Goal: Find specific page/section: Find specific page/section

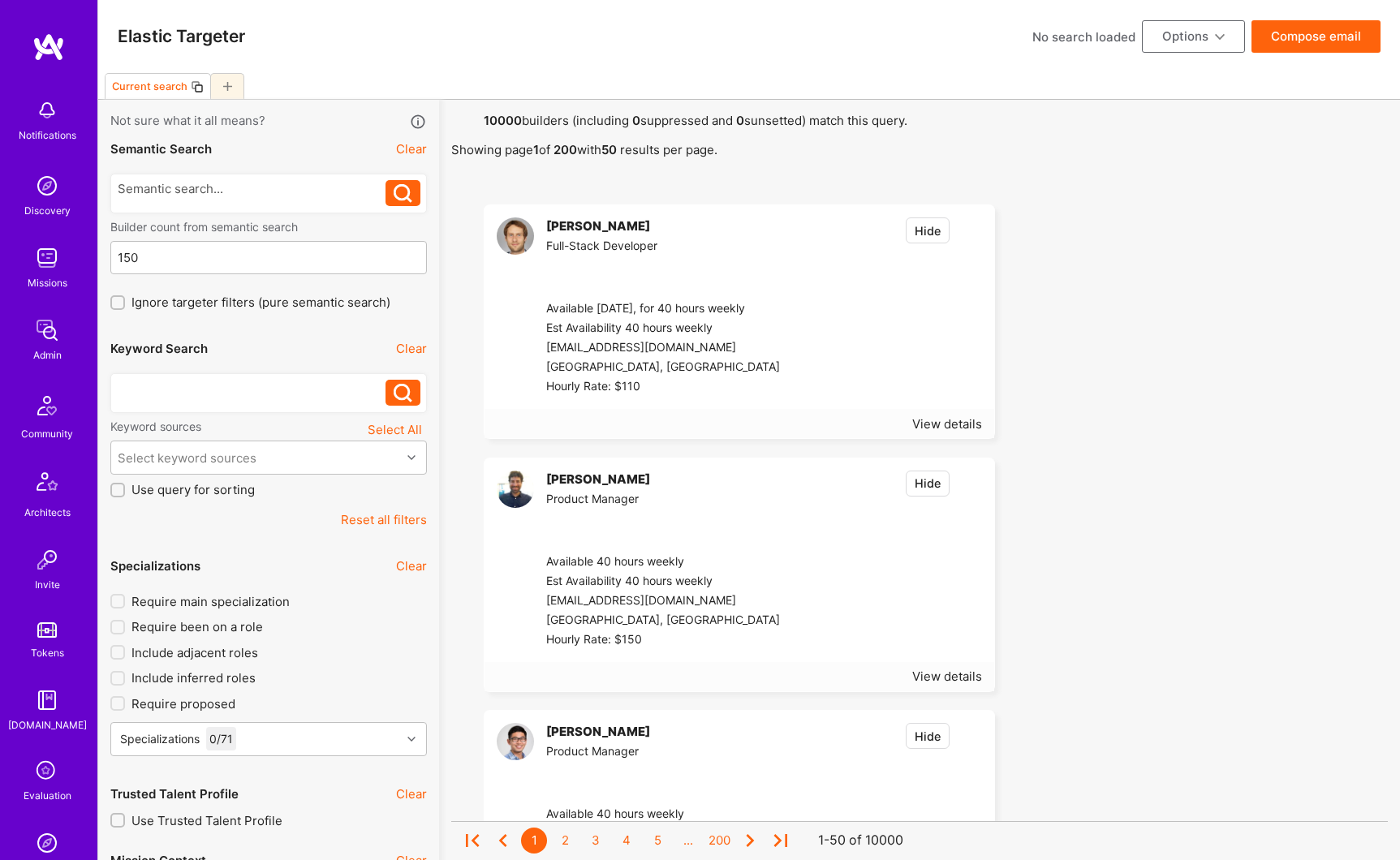
scroll to position [390, 0]
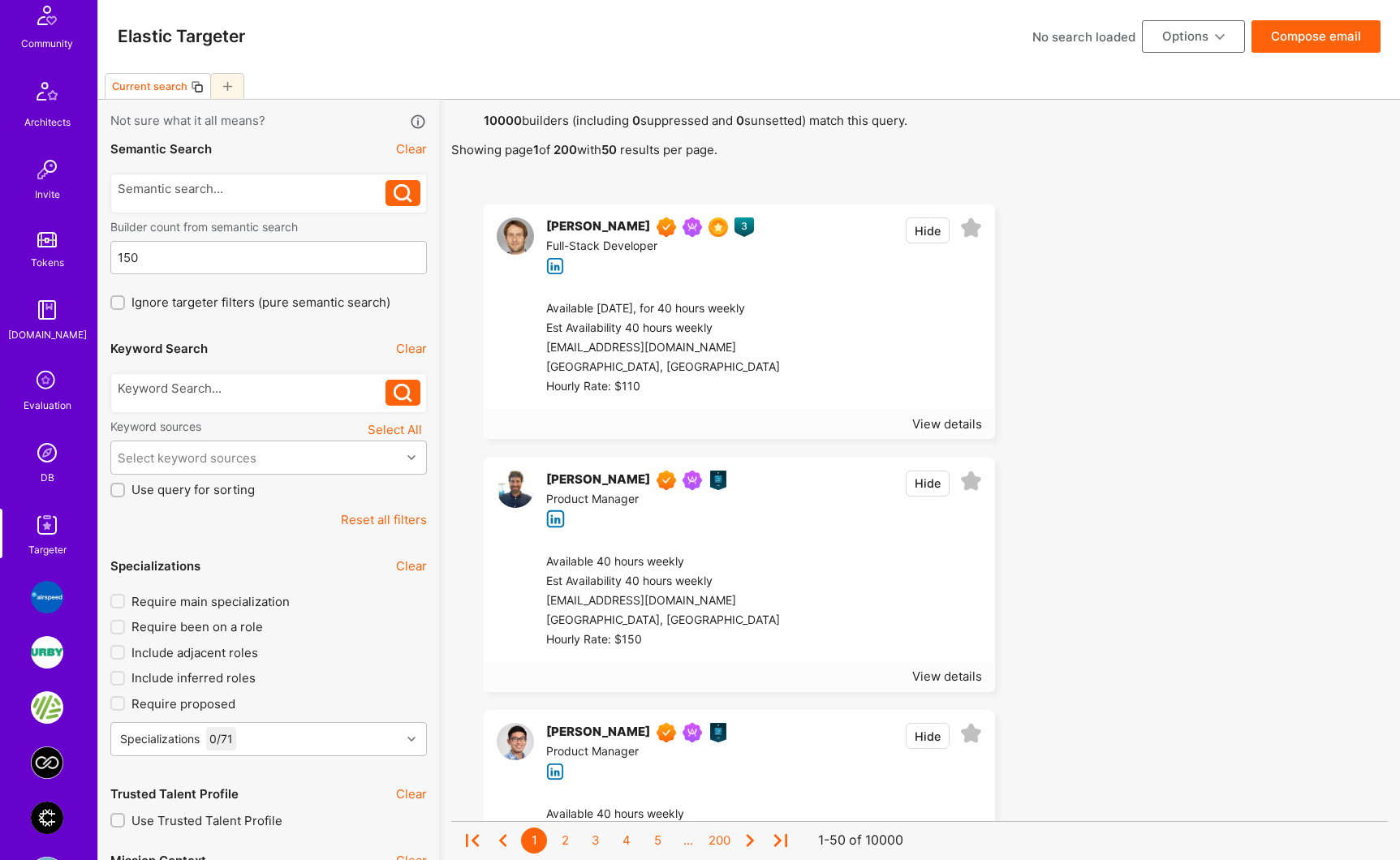
click at [35, 450] on img at bounding box center [48, 453] width 33 height 33
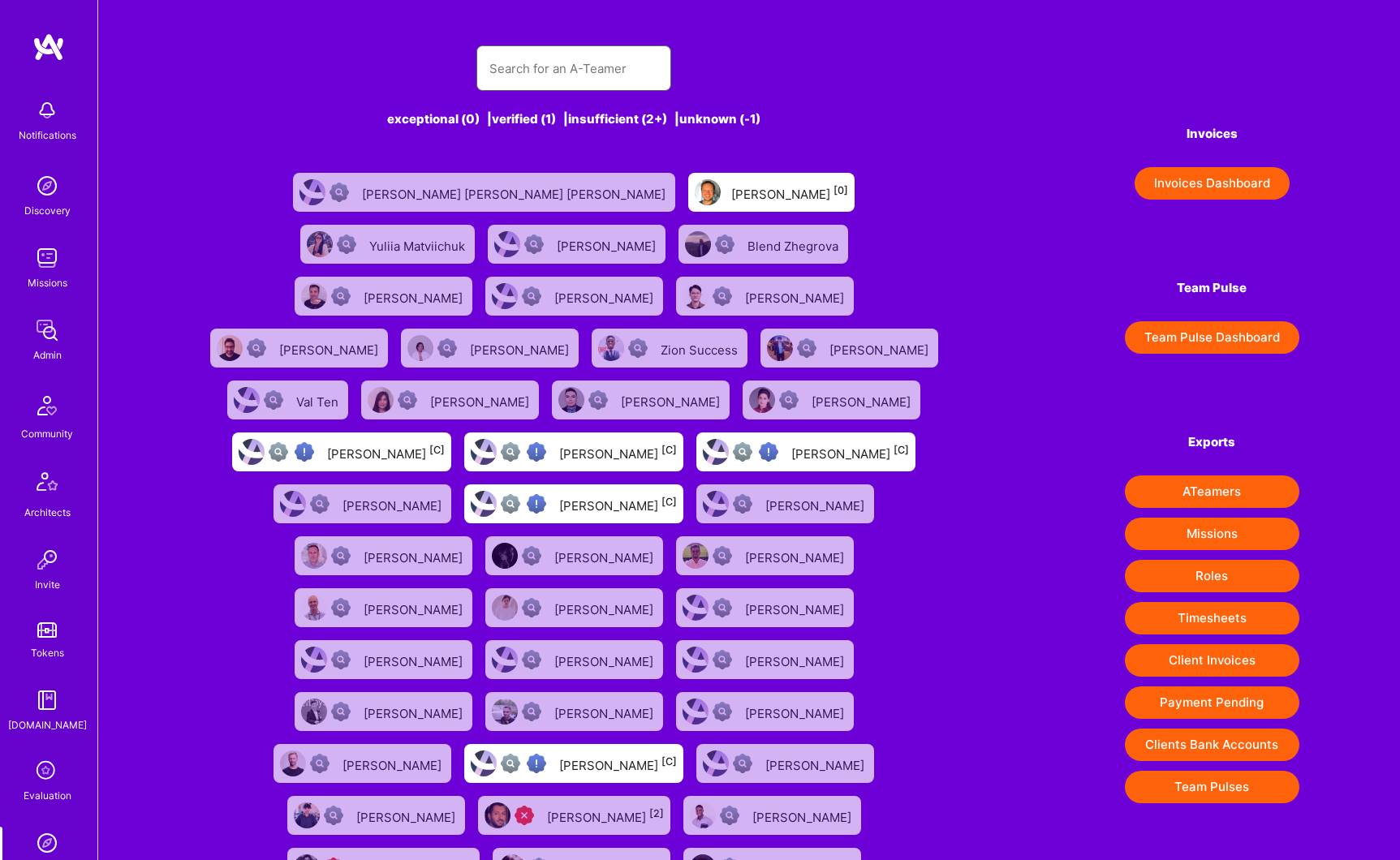
click at [562, 62] on input "text" at bounding box center [574, 68] width 169 height 41
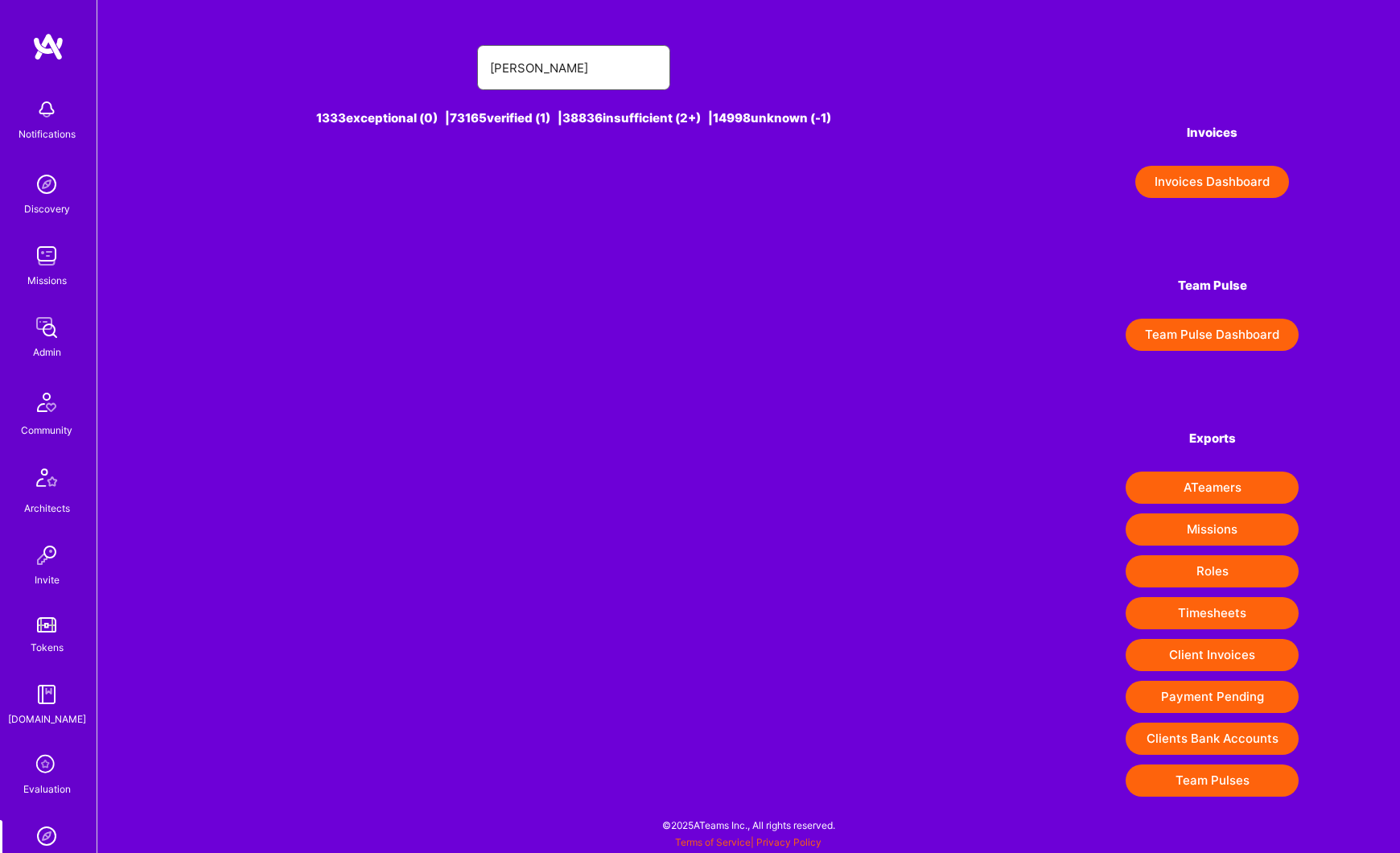
click at [548, 70] on input "[PERSON_NAME]" at bounding box center [574, 67] width 167 height 41
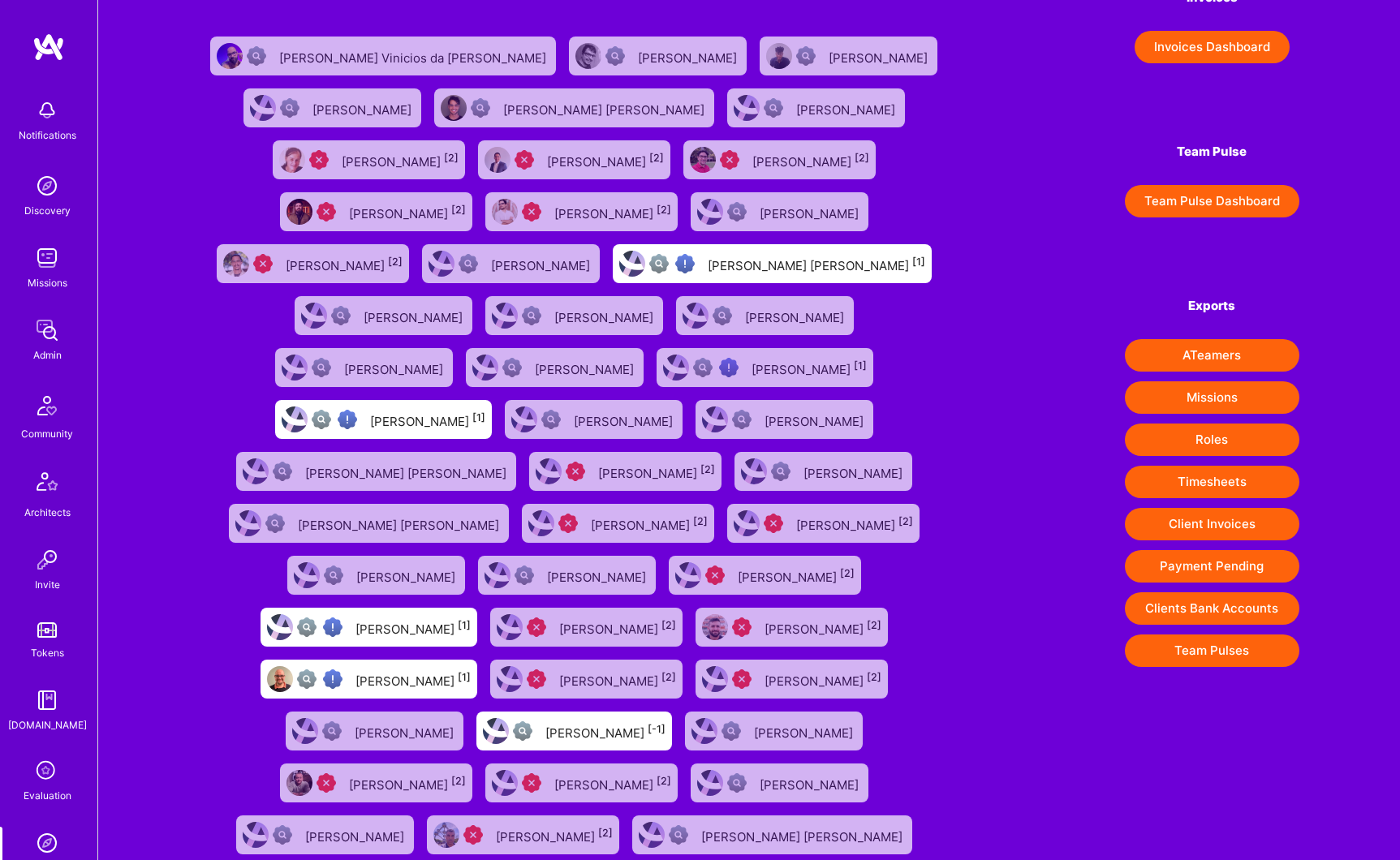
scroll to position [215, 0]
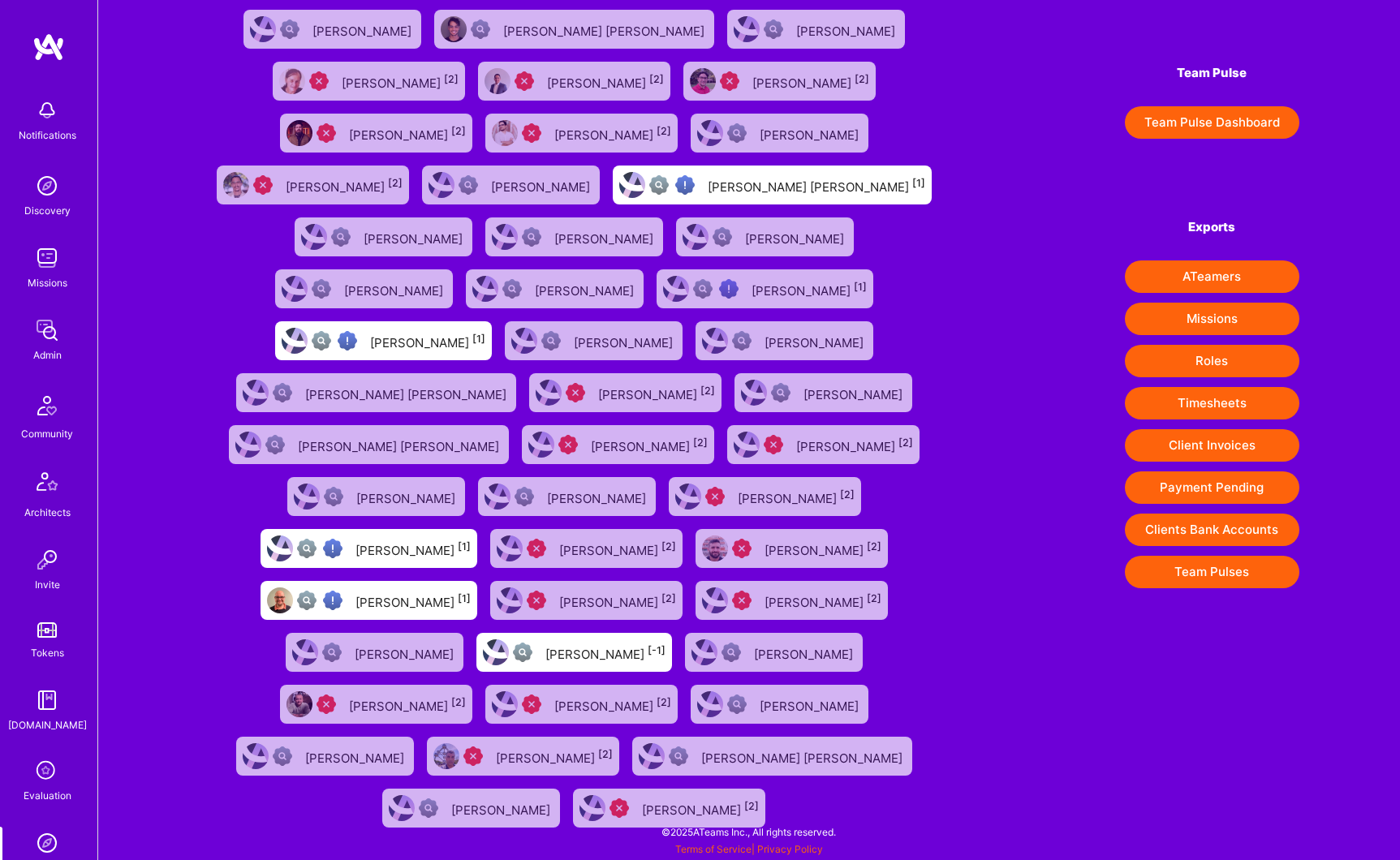
type input "[PERSON_NAME]"
